Goal: Find specific page/section: Find specific page/section

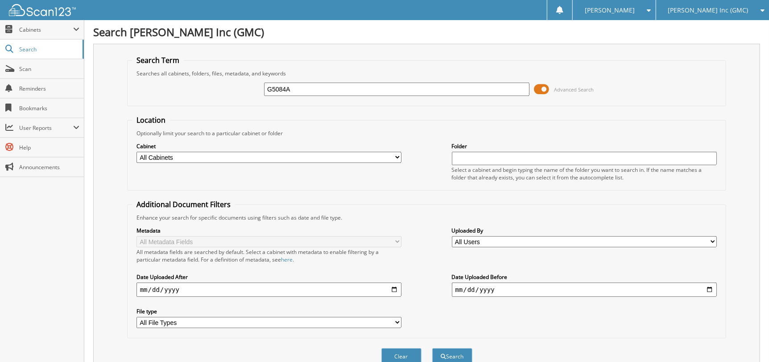
type input "G5084A"
click at [432, 348] on button "Search" at bounding box center [452, 356] width 40 height 17
click at [346, 91] on input "G5084A" at bounding box center [396, 89] width 265 height 13
type input "G5084"
click at [432, 348] on button "Search" at bounding box center [452, 356] width 40 height 17
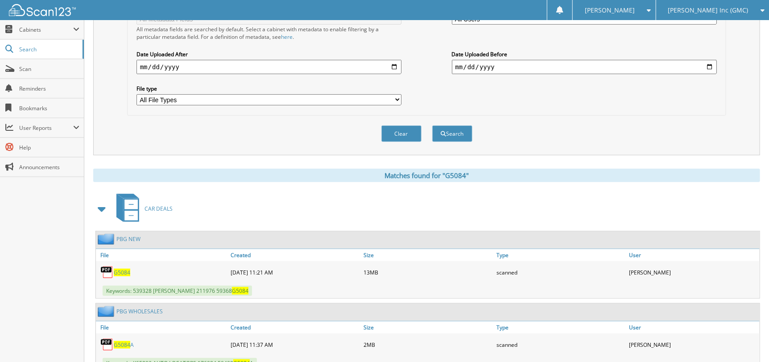
scroll to position [376, 0]
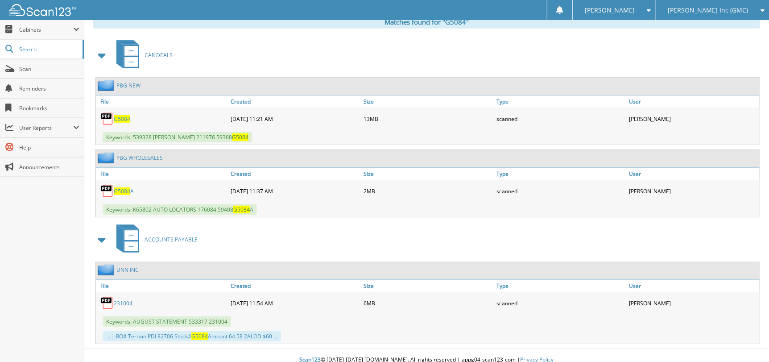
click at [123, 115] on span "G5084" at bounding box center [122, 119] width 17 height 8
